Goal: Find specific page/section: Find specific page/section

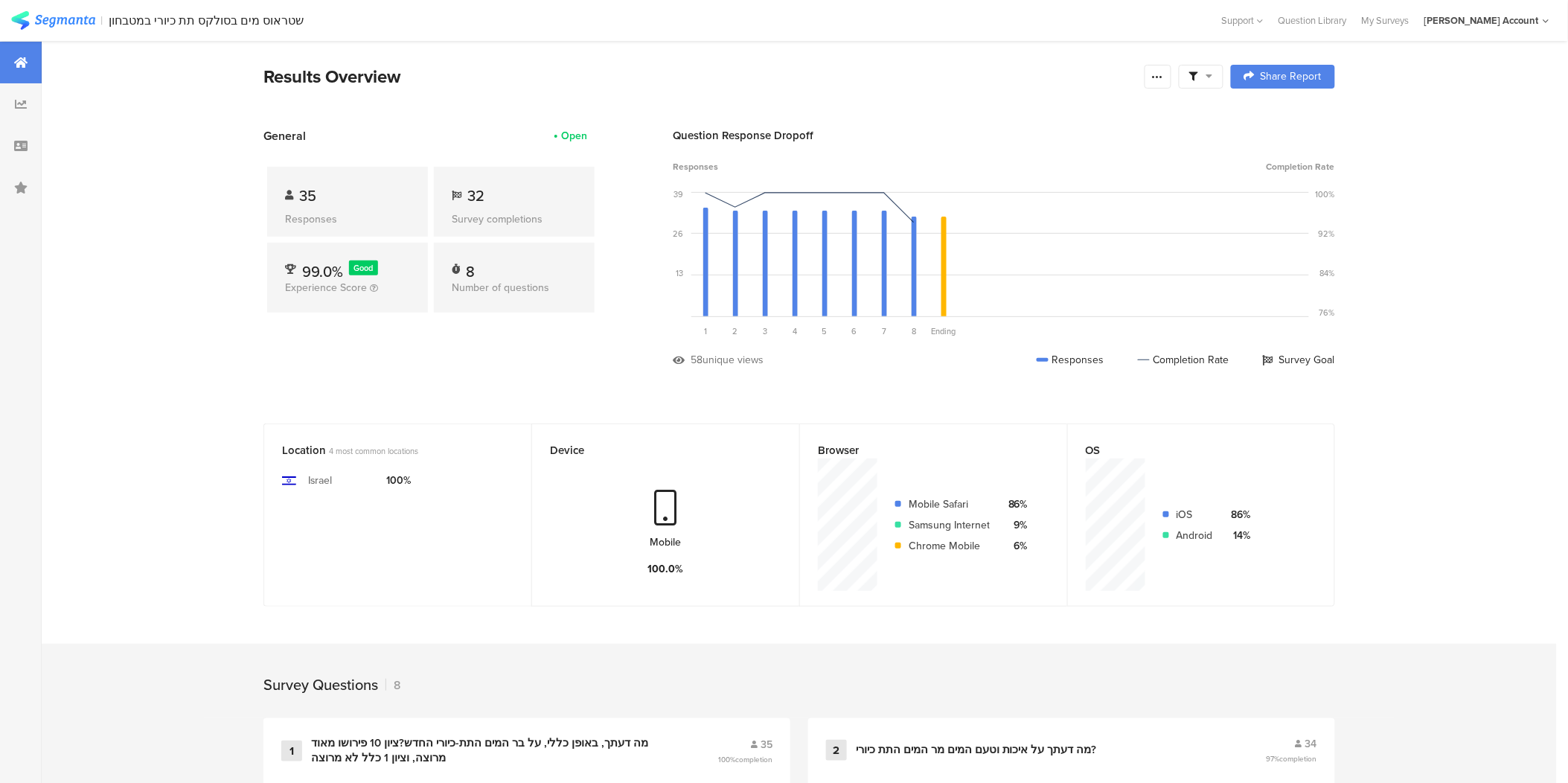
click at [80, 12] on img at bounding box center [53, 20] width 84 height 19
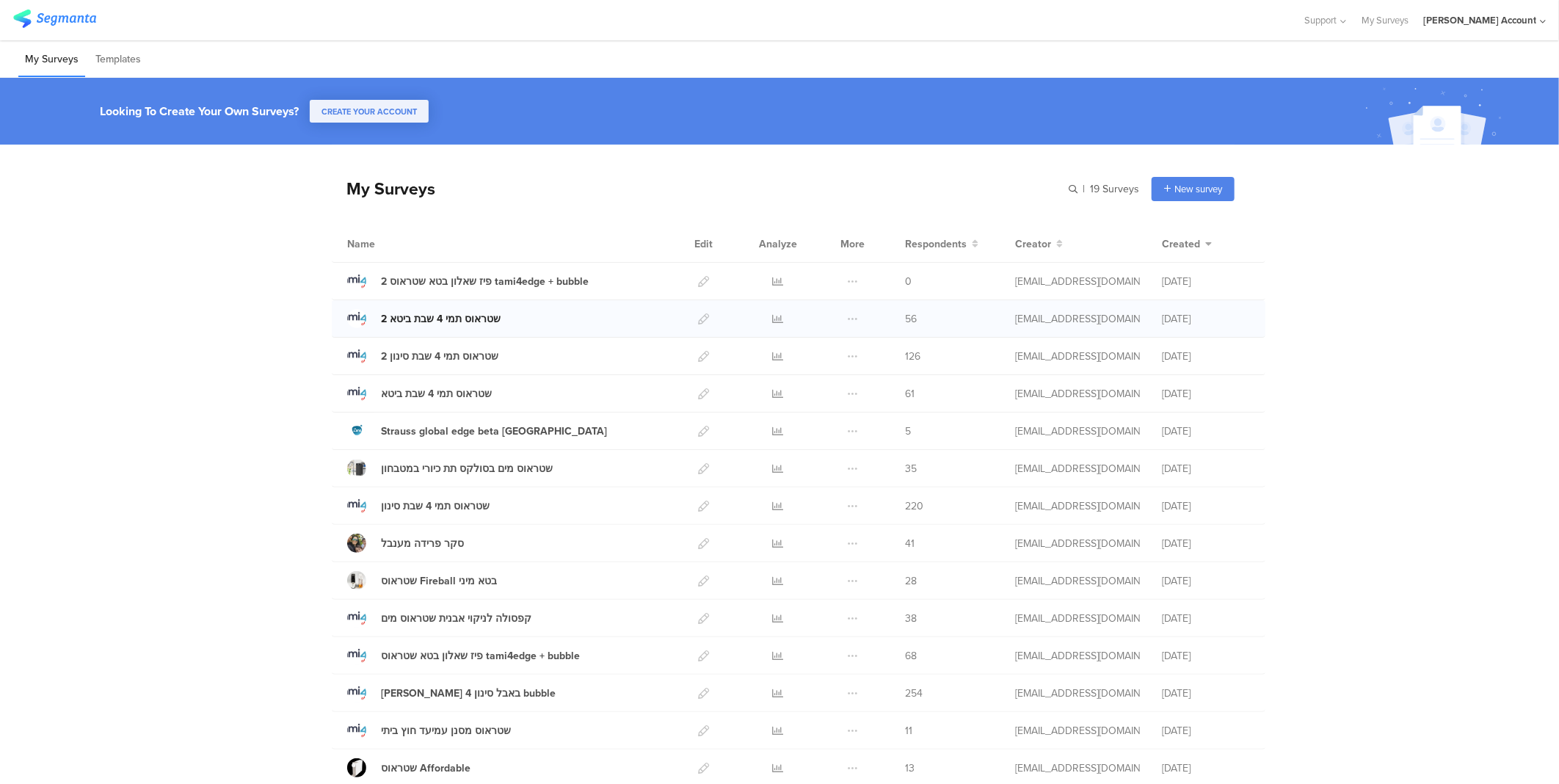
click at [474, 314] on div "2 שטראוס תמי 4 שבת ביטא" at bounding box center [441, 319] width 120 height 16
